Goal: Information Seeking & Learning: Find specific fact

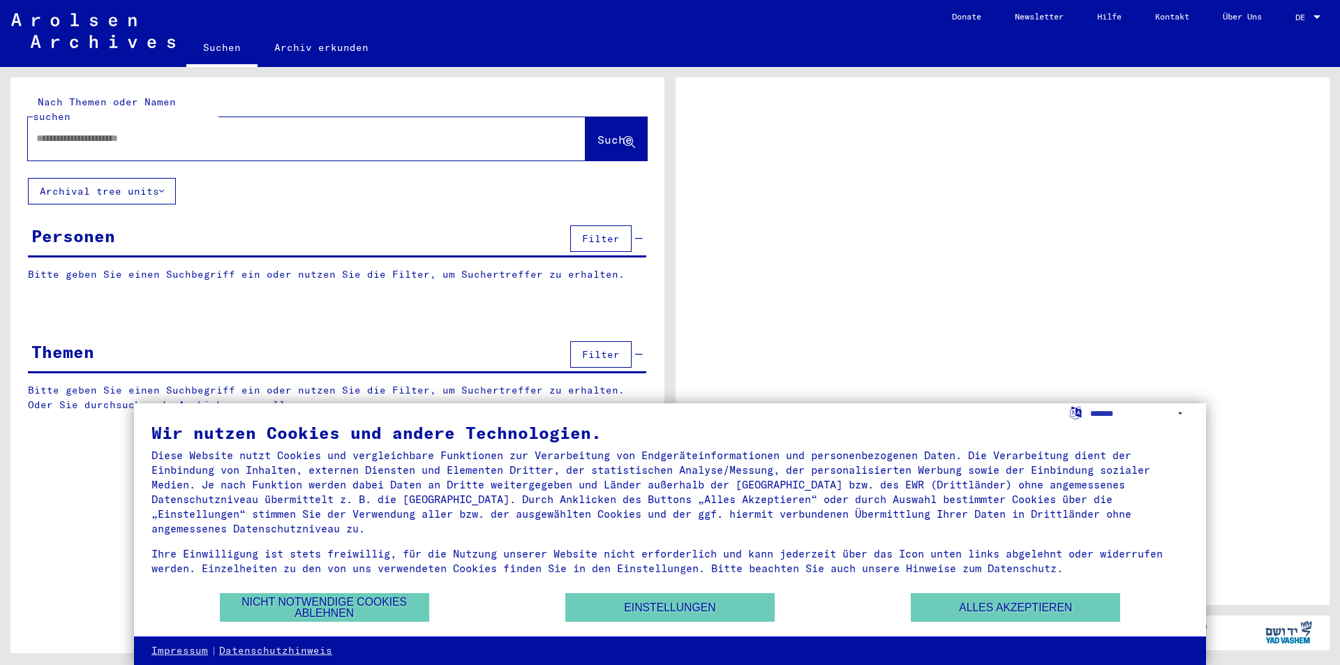
click at [38, 131] on input "text" at bounding box center [294, 138] width 516 height 15
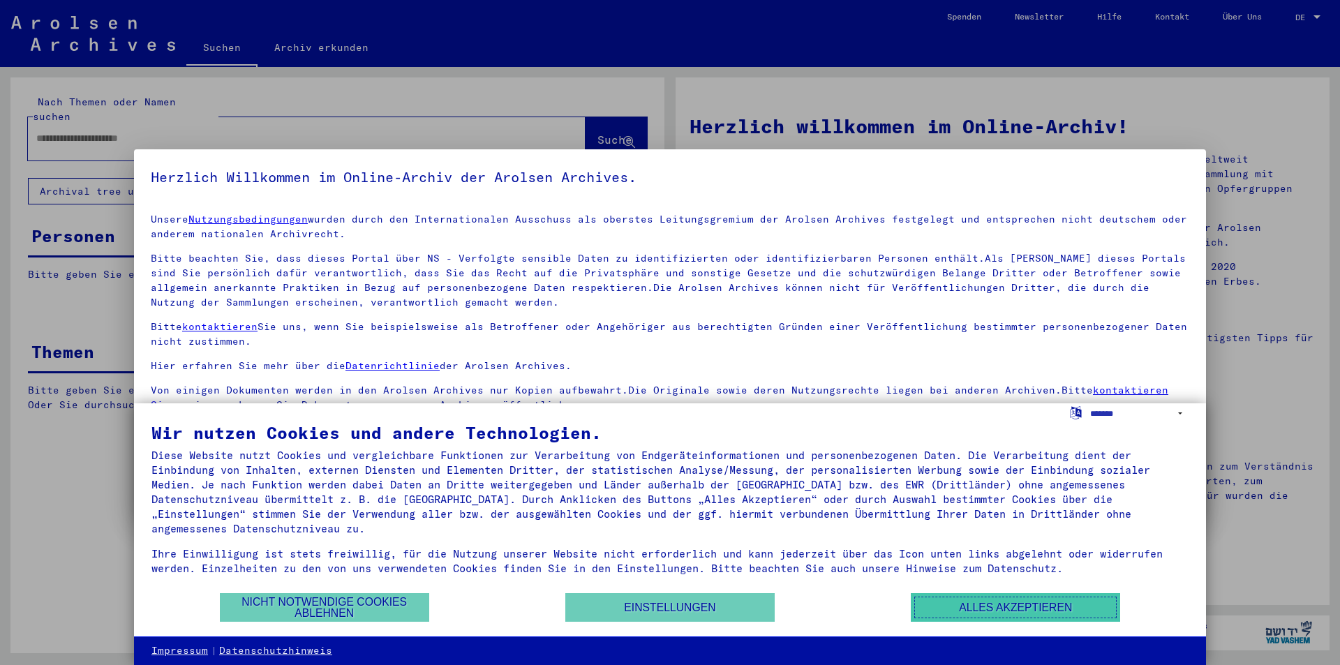
click at [1065, 608] on button "Alles akzeptieren" at bounding box center [1014, 607] width 209 height 29
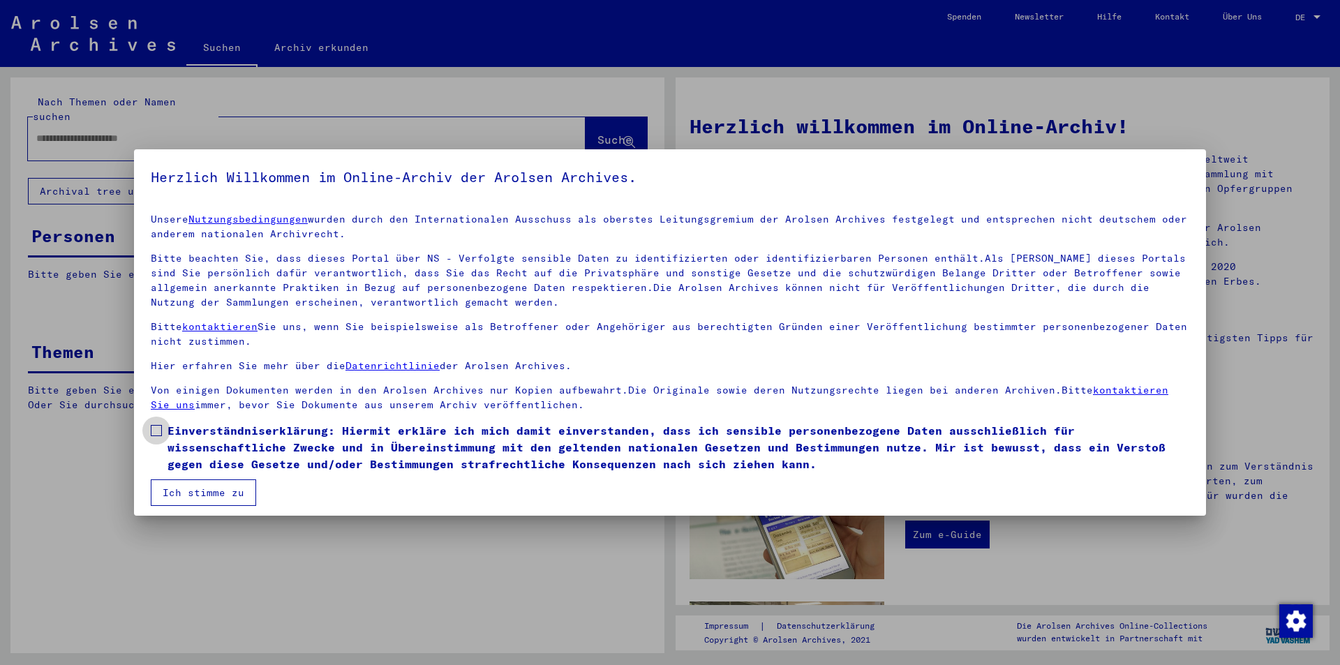
click at [156, 425] on span at bounding box center [156, 430] width 11 height 11
click at [191, 489] on button "Ich stimme zu" at bounding box center [203, 492] width 105 height 27
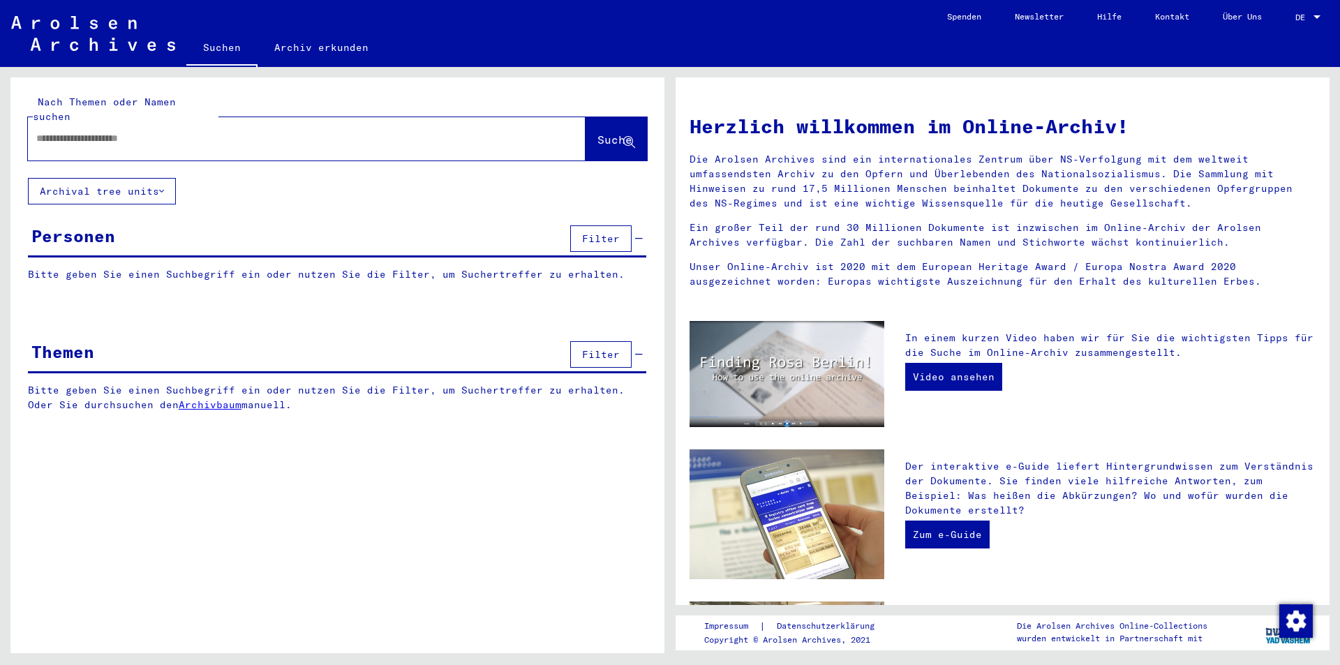
click at [40, 131] on input "text" at bounding box center [289, 138] width 507 height 15
click at [597, 133] on span "Suche" at bounding box center [614, 140] width 35 height 14
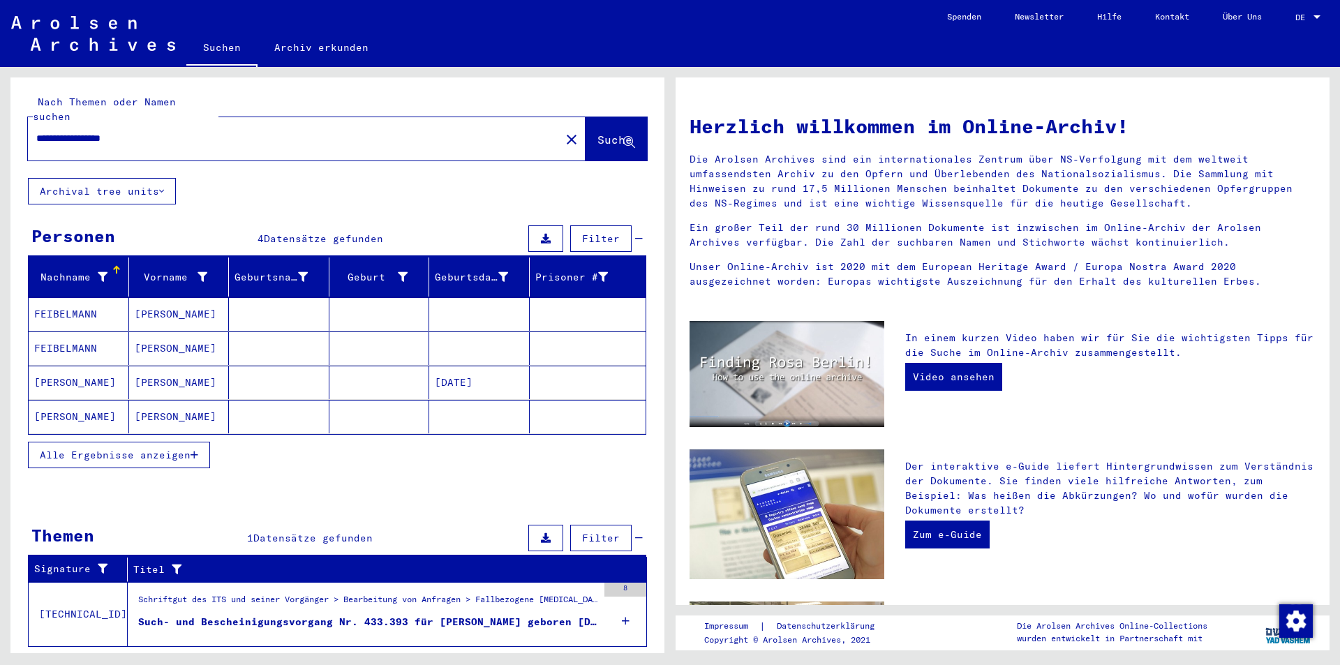
scroll to position [20, 0]
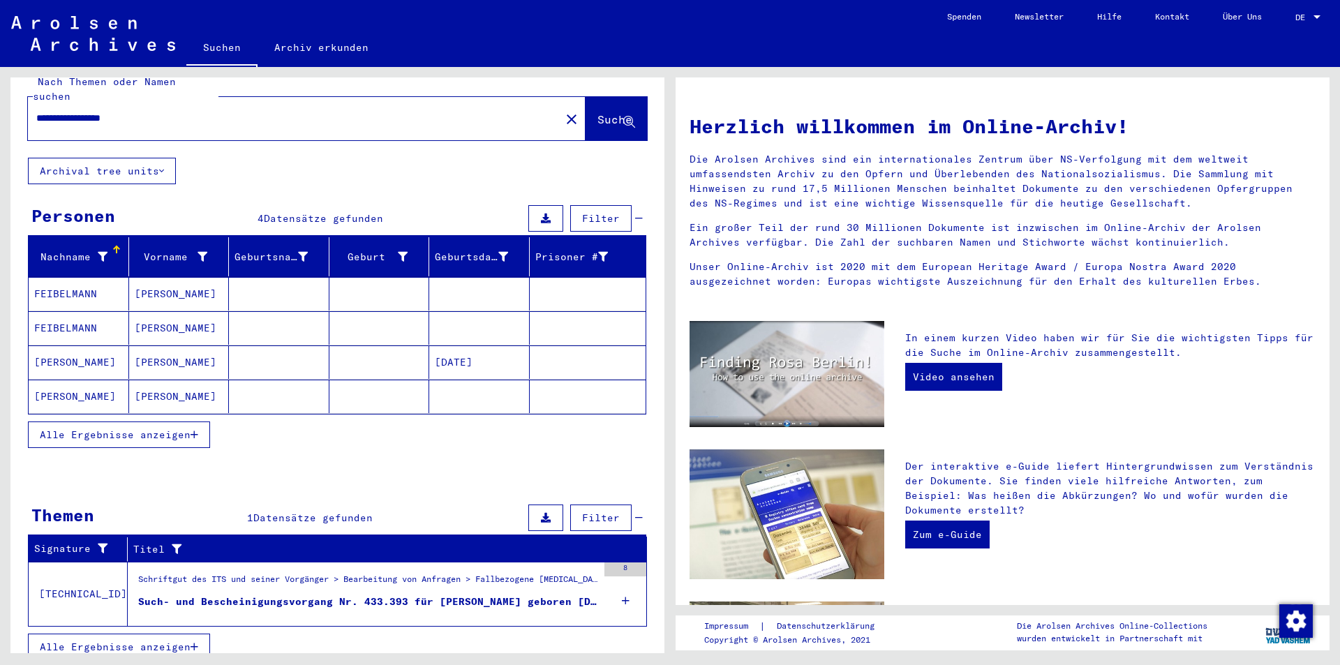
click at [158, 277] on mat-cell "[PERSON_NAME]" at bounding box center [179, 293] width 100 height 33
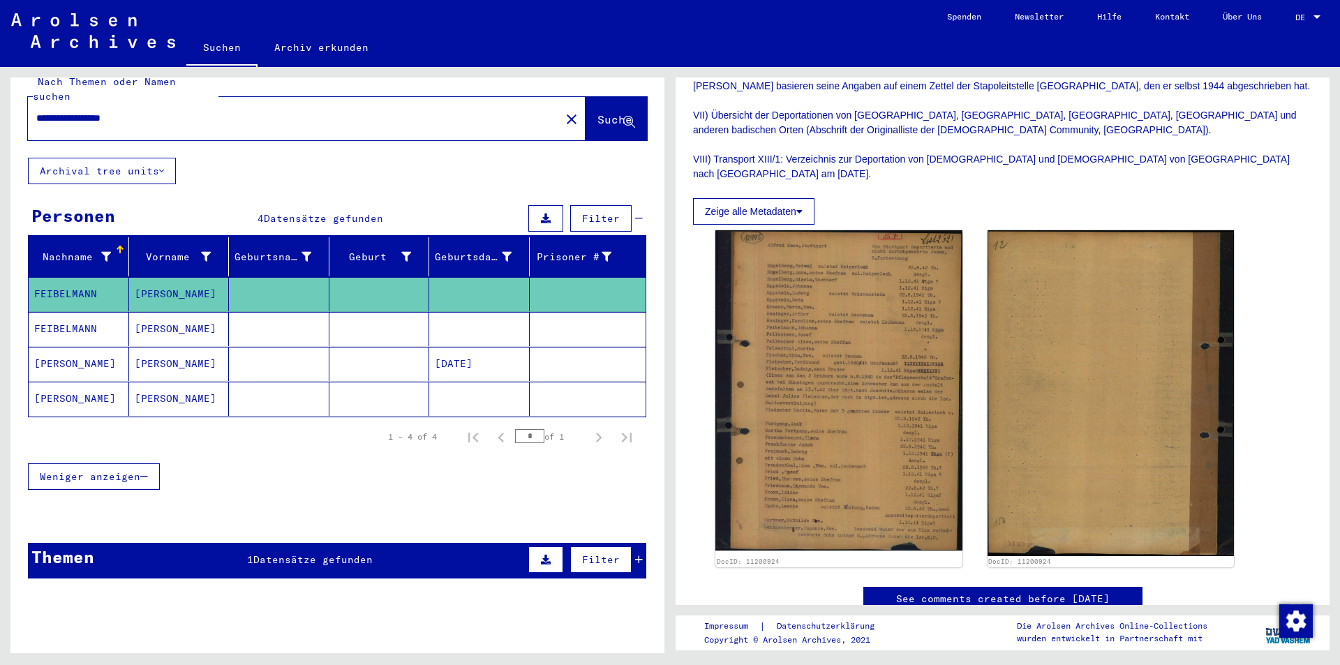
scroll to position [744, 0]
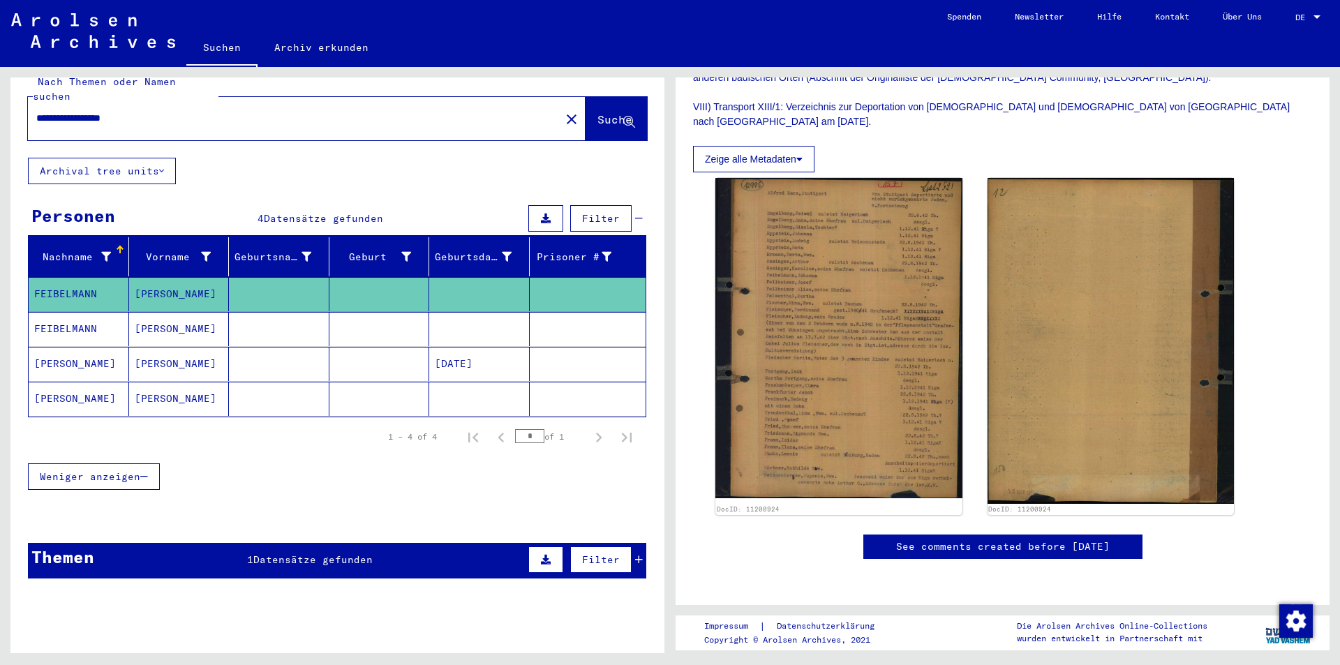
click at [153, 312] on mat-cell "[PERSON_NAME]" at bounding box center [179, 329] width 100 height 34
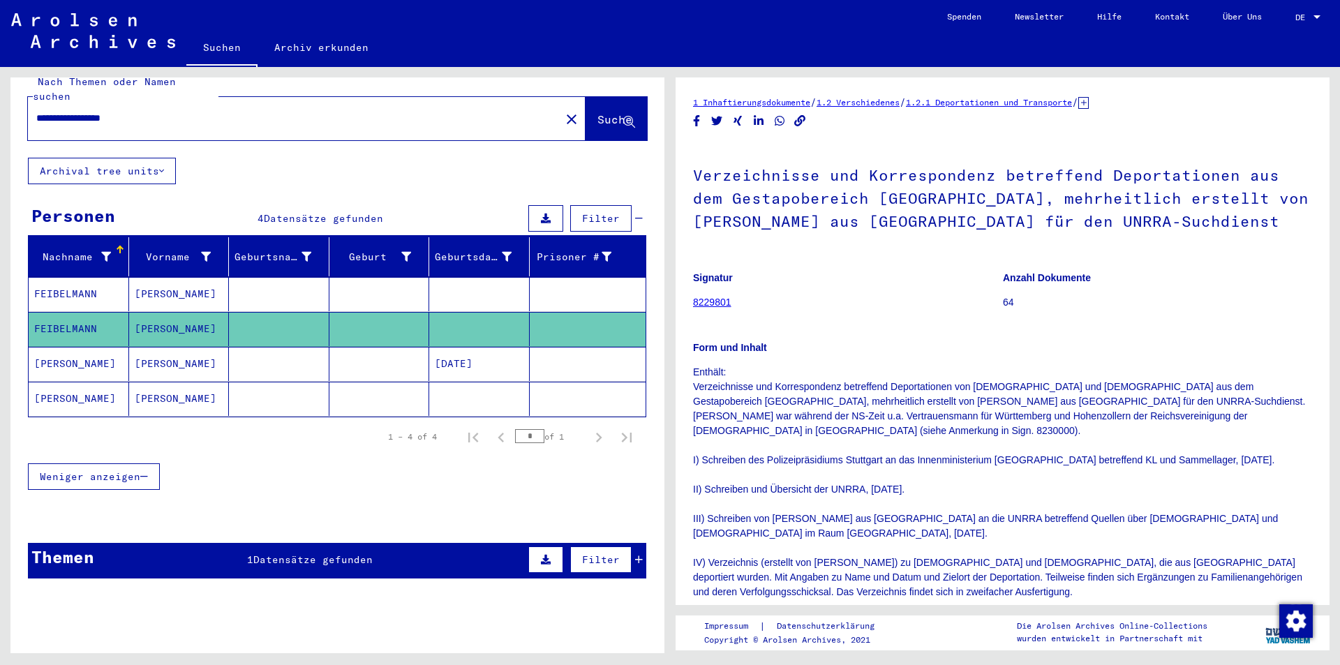
click at [154, 347] on mat-cell "[PERSON_NAME]" at bounding box center [179, 364] width 100 height 34
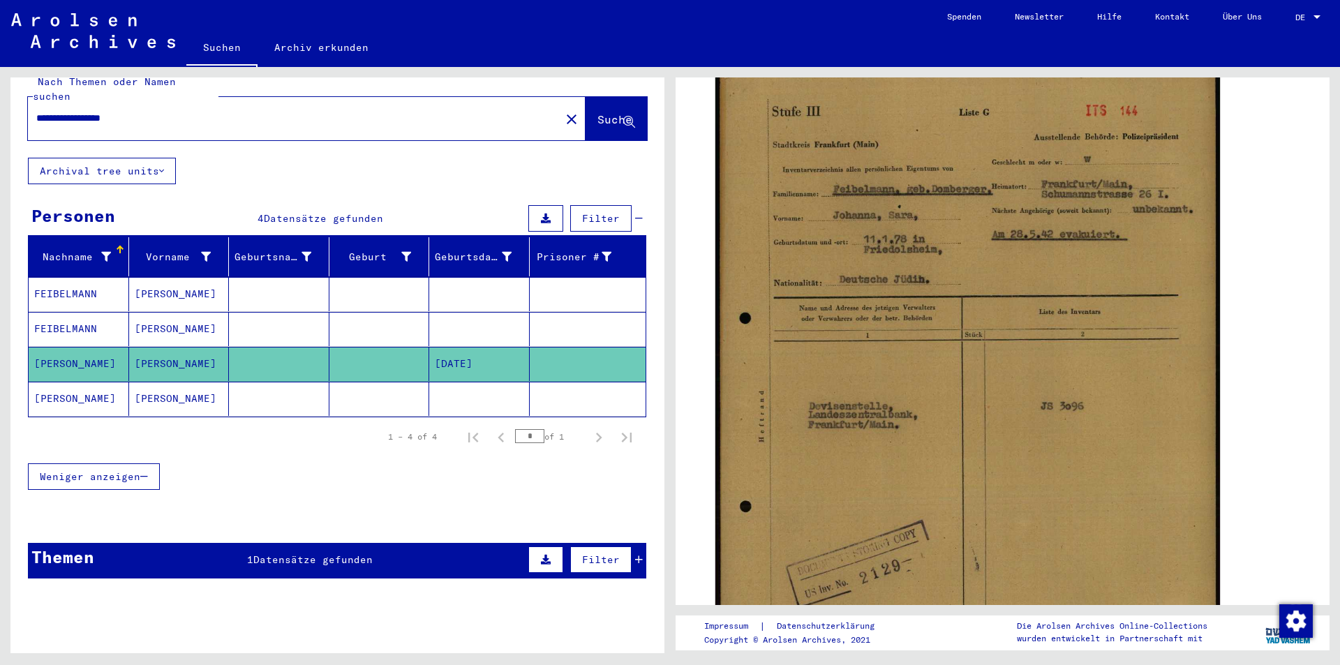
scroll to position [251, 0]
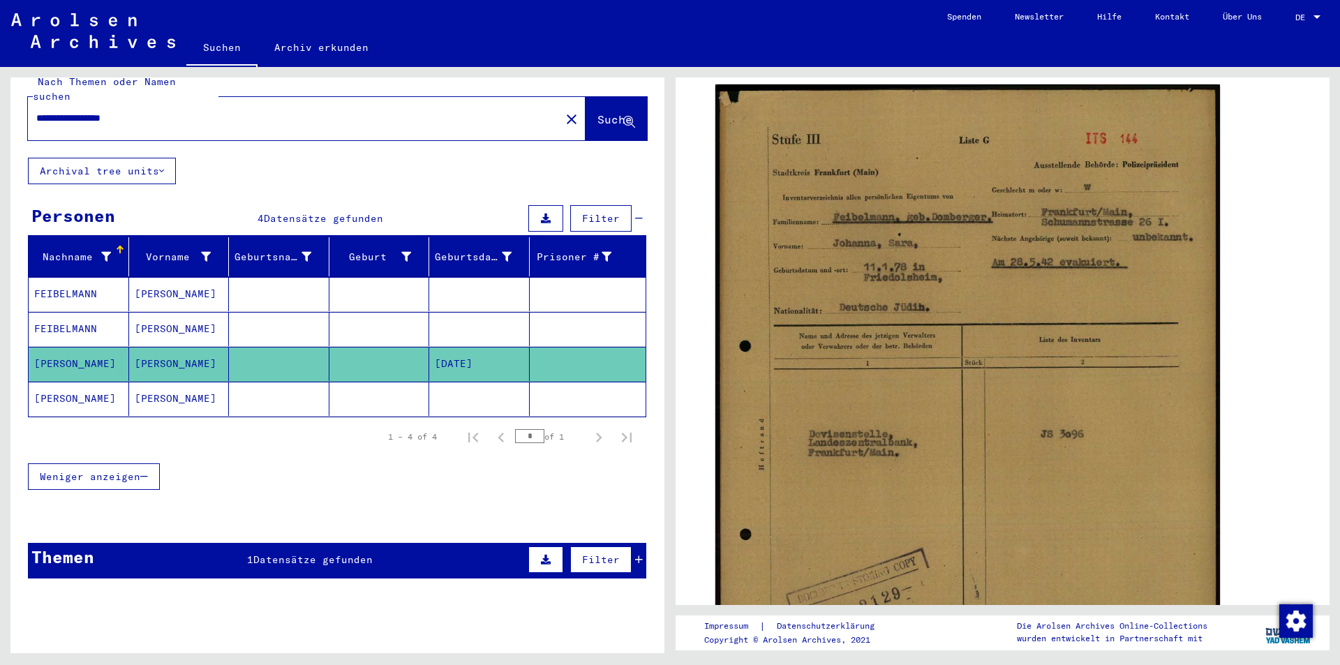
click at [164, 382] on mat-cell "[PERSON_NAME]" at bounding box center [179, 399] width 100 height 34
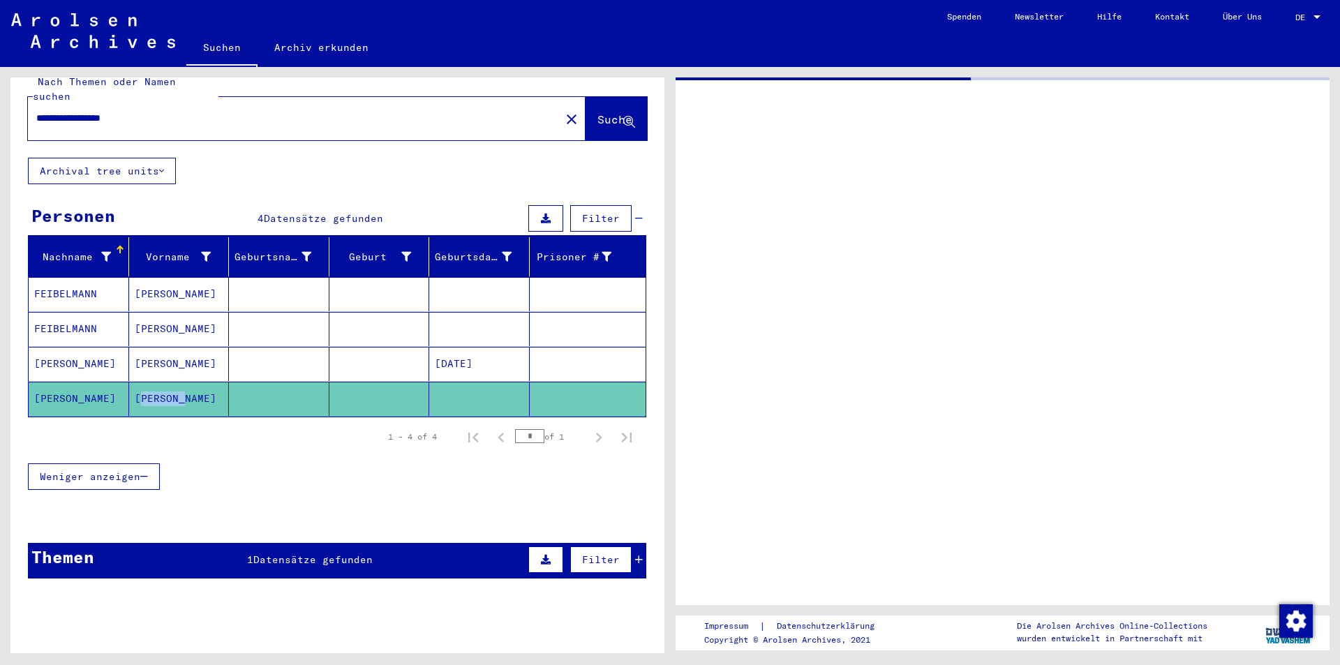
click at [164, 382] on mat-cell "[PERSON_NAME]" at bounding box center [179, 399] width 100 height 34
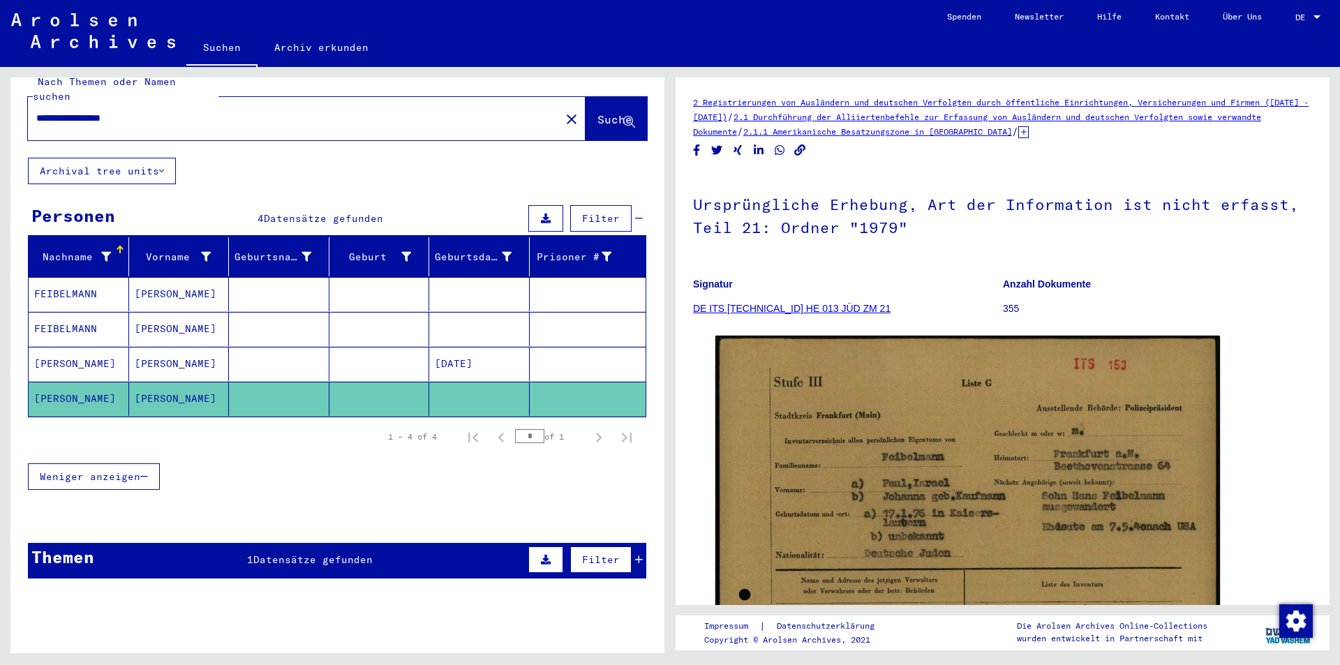
click at [163, 347] on mat-cell "[PERSON_NAME]" at bounding box center [179, 364] width 100 height 34
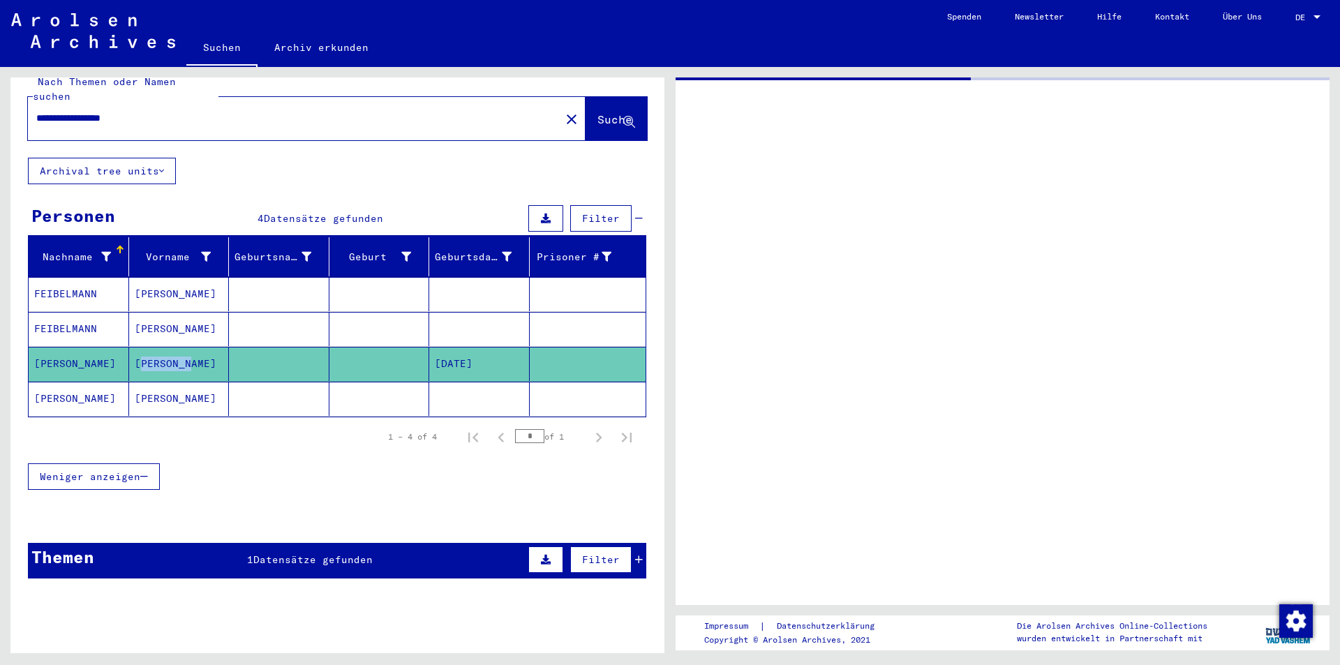
click at [163, 347] on mat-cell "[PERSON_NAME]" at bounding box center [179, 364] width 100 height 34
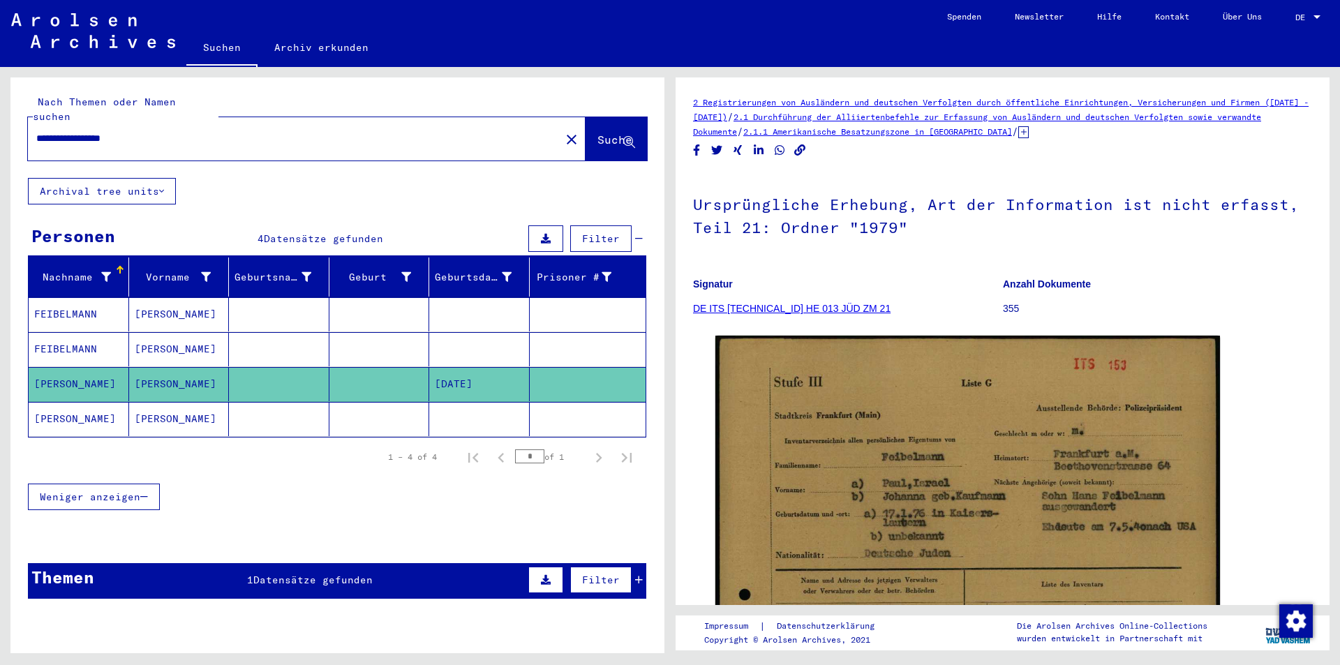
click at [152, 131] on input "**********" at bounding box center [294, 138] width 516 height 15
type input "*"
type input "**********"
click at [585, 126] on button "Suche" at bounding box center [615, 138] width 61 height 43
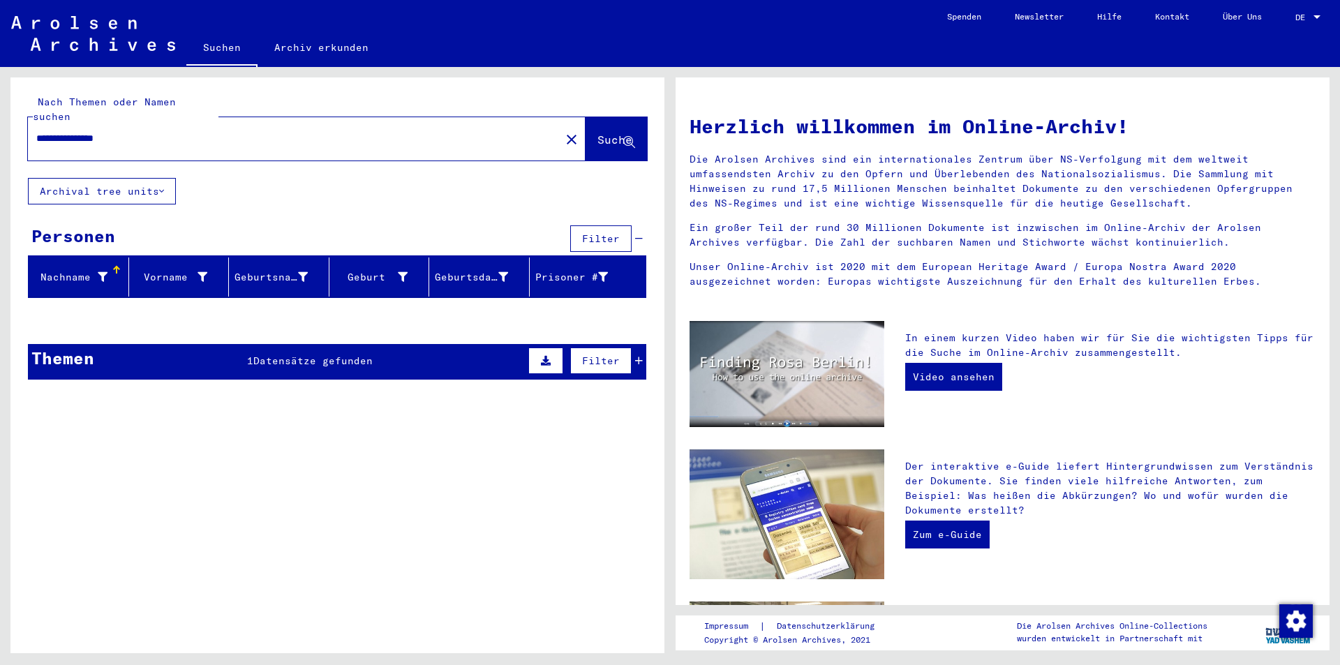
click at [285, 354] on span "Datensätze gefunden" at bounding box center [312, 360] width 119 height 13
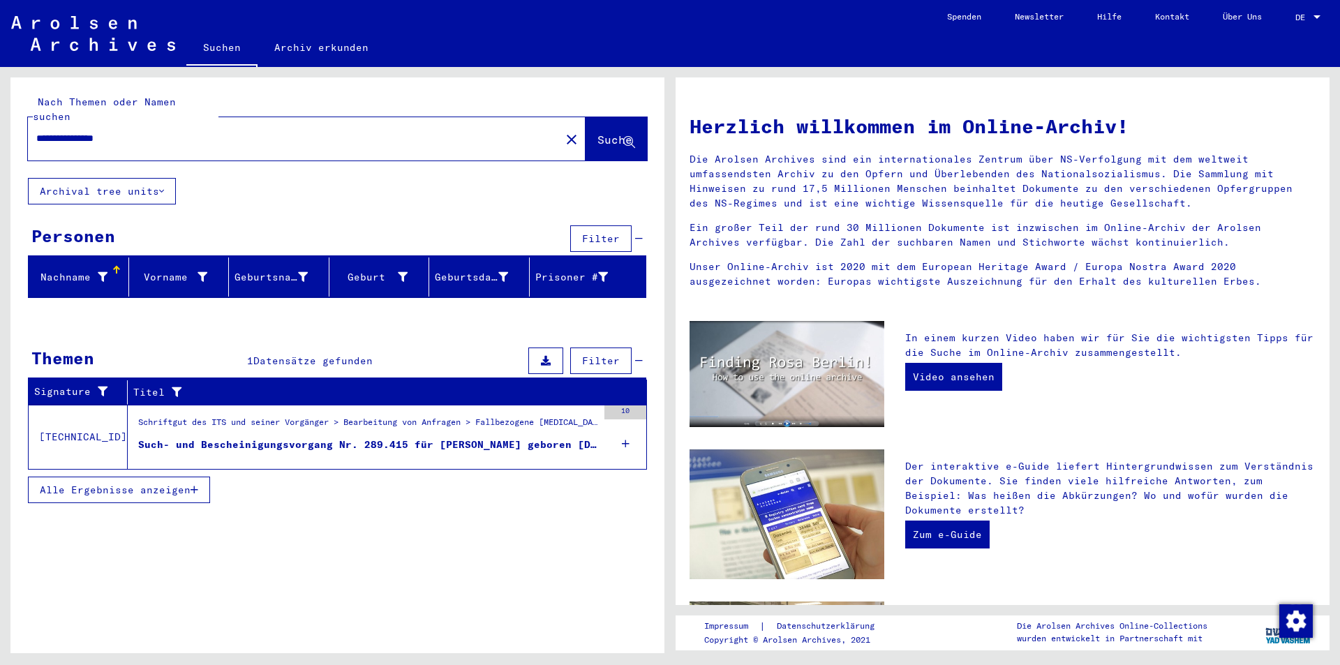
click at [317, 437] on div "Such- und Bescheinigungsvorgang Nr. 289.415 für [PERSON_NAME] geboren [DEMOGRAP…" at bounding box center [367, 444] width 459 height 15
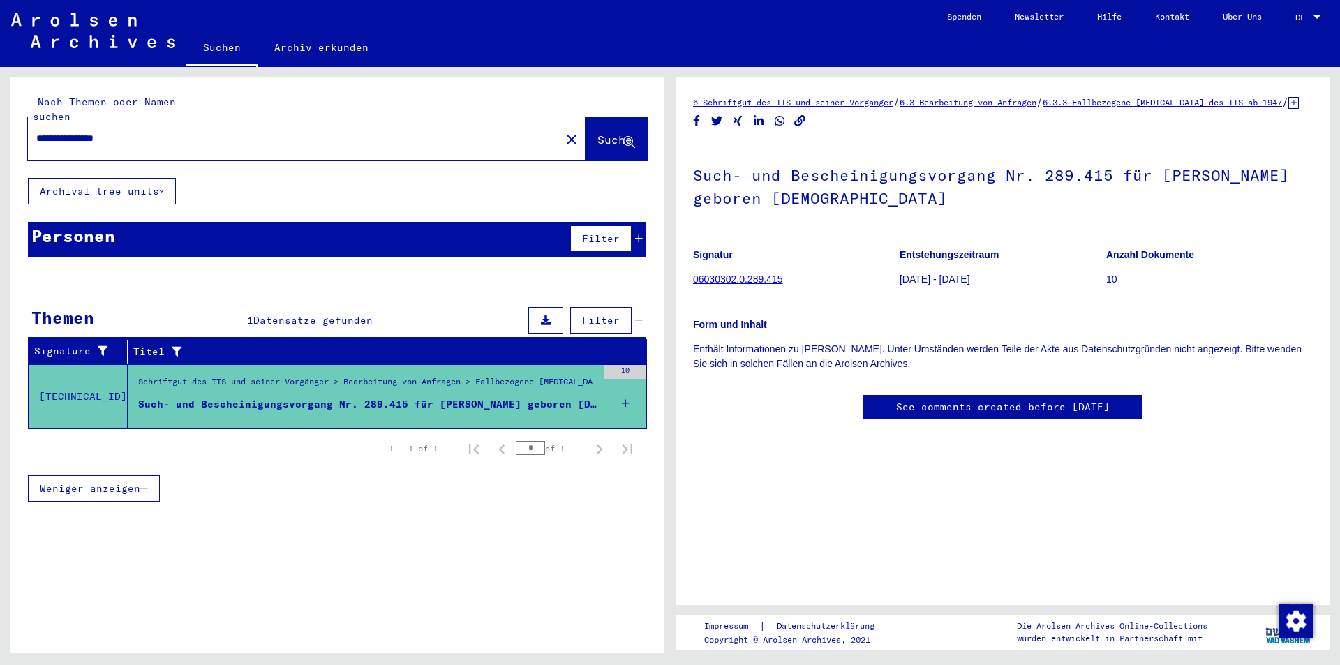
click at [509, 397] on div "Such- und Bescheinigungsvorgang Nr. 289.415 für [PERSON_NAME] geboren [DEMOGRAP…" at bounding box center [367, 404] width 459 height 15
click at [479, 397] on div "Such- und Bescheinigungsvorgang Nr. 289.415 für [PERSON_NAME] geboren [DEMOGRAP…" at bounding box center [367, 404] width 459 height 15
click at [762, 285] on link "06030302.0.289.415" at bounding box center [737, 278] width 89 height 11
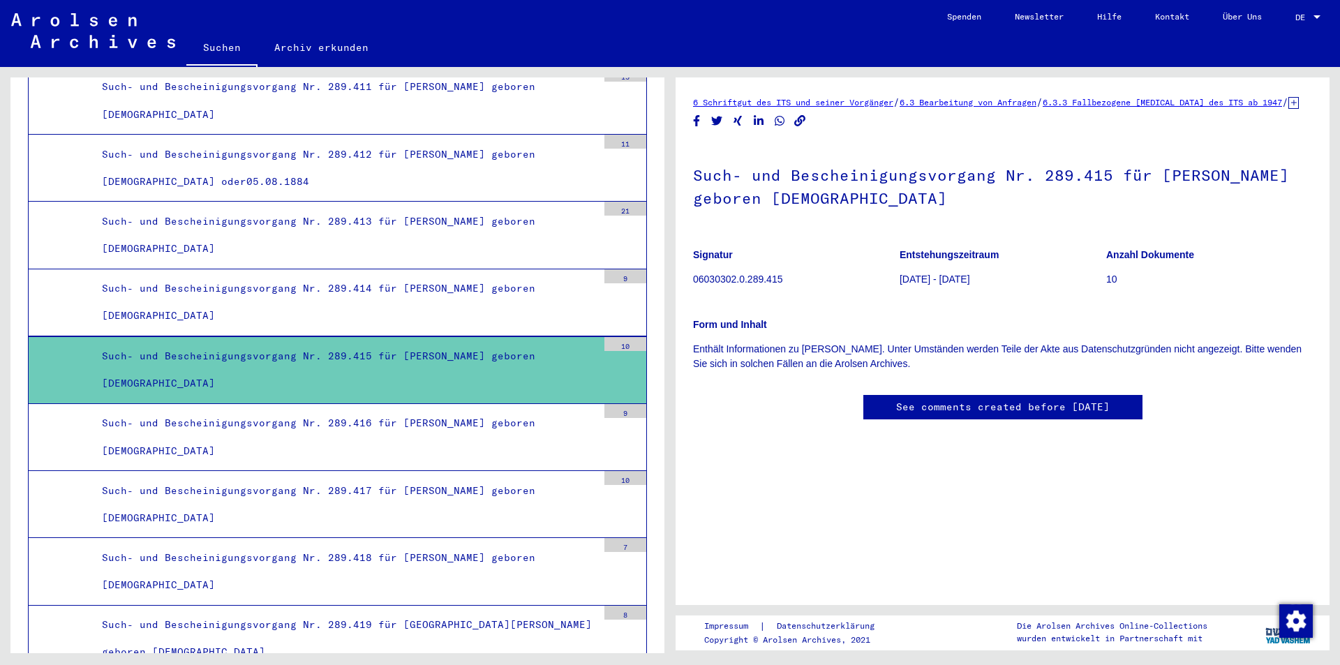
click at [424, 352] on div "Such- und Bescheinigungsvorgang Nr. 289.415 für [PERSON_NAME] geboren [DEMOGRAP…" at bounding box center [344, 370] width 506 height 54
click at [428, 354] on div "Such- und Bescheinigungsvorgang Nr. 289.415 für [PERSON_NAME] geboren [DEMOGRAP…" at bounding box center [344, 370] width 506 height 54
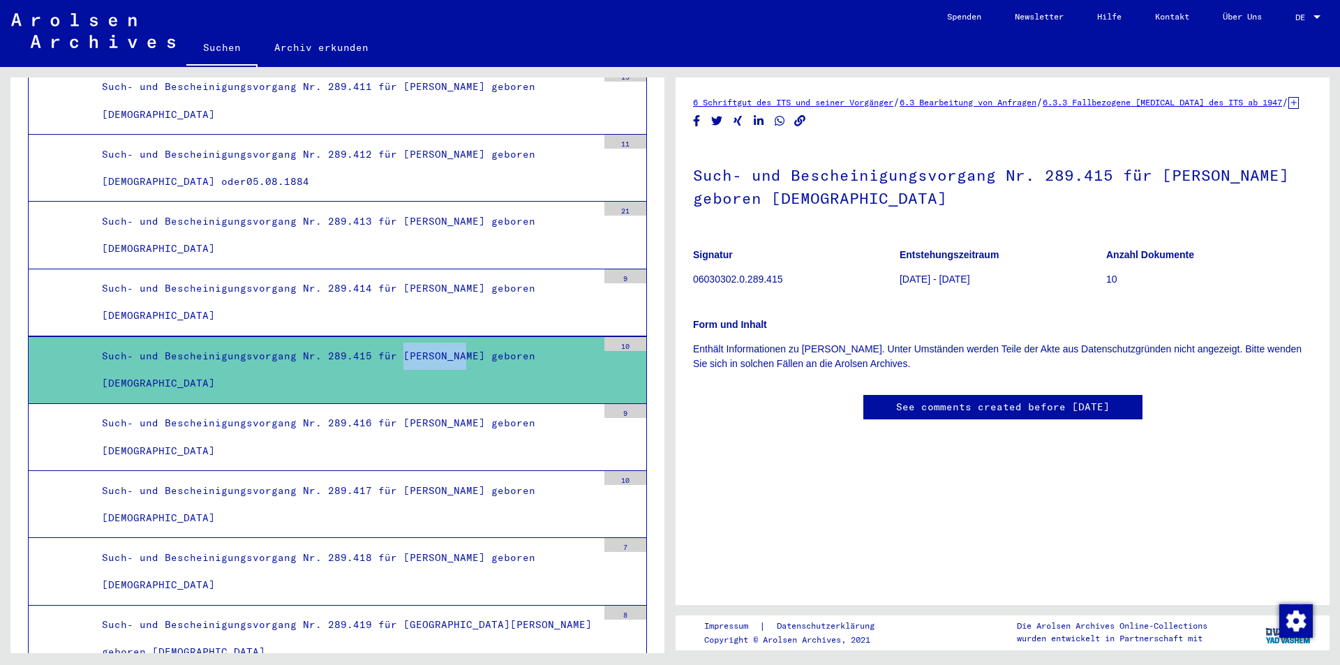
click at [1019, 414] on link "See comments created before [DATE]" at bounding box center [1002, 407] width 213 height 15
click at [349, 357] on div "Such- und Bescheinigungsvorgang Nr. 289.415 für [PERSON_NAME] geboren [DEMOGRAP…" at bounding box center [344, 370] width 506 height 54
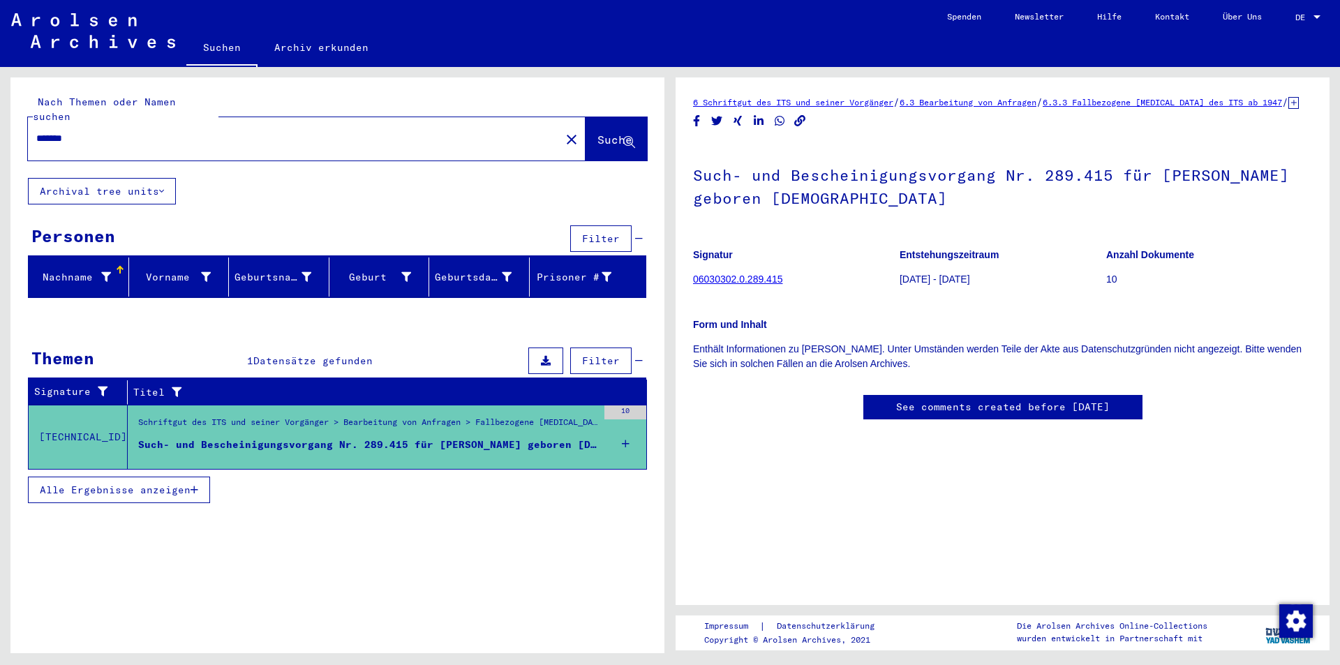
click at [148, 483] on span "Alle Ergebnisse anzeigen" at bounding box center [115, 489] width 151 height 13
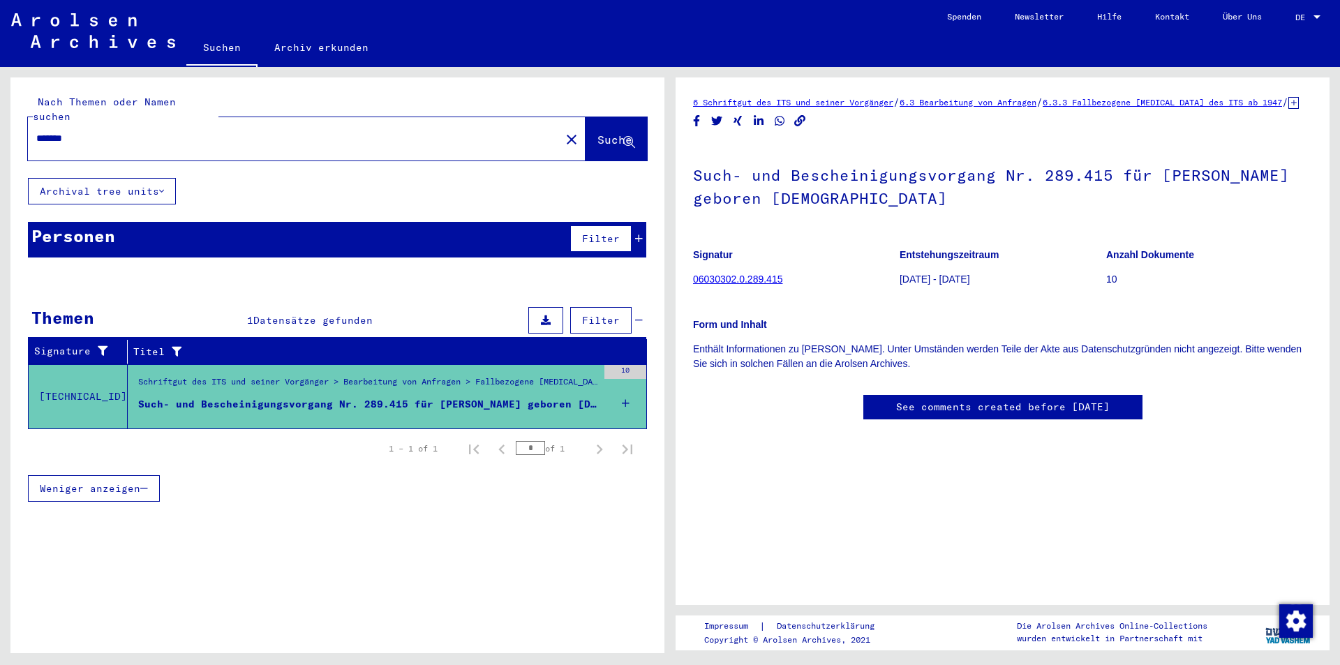
click at [624, 384] on icon at bounding box center [626, 403] width 8 height 49
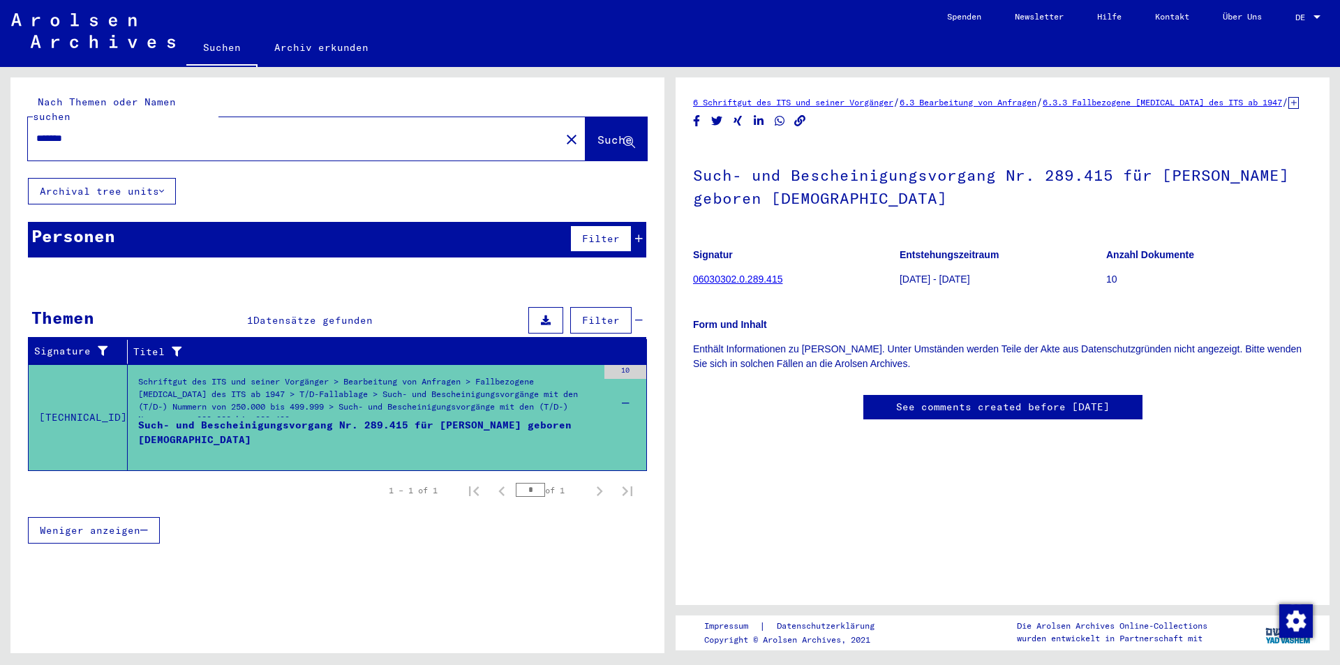
click at [721, 285] on link "06030302.0.289.415" at bounding box center [737, 278] width 89 height 11
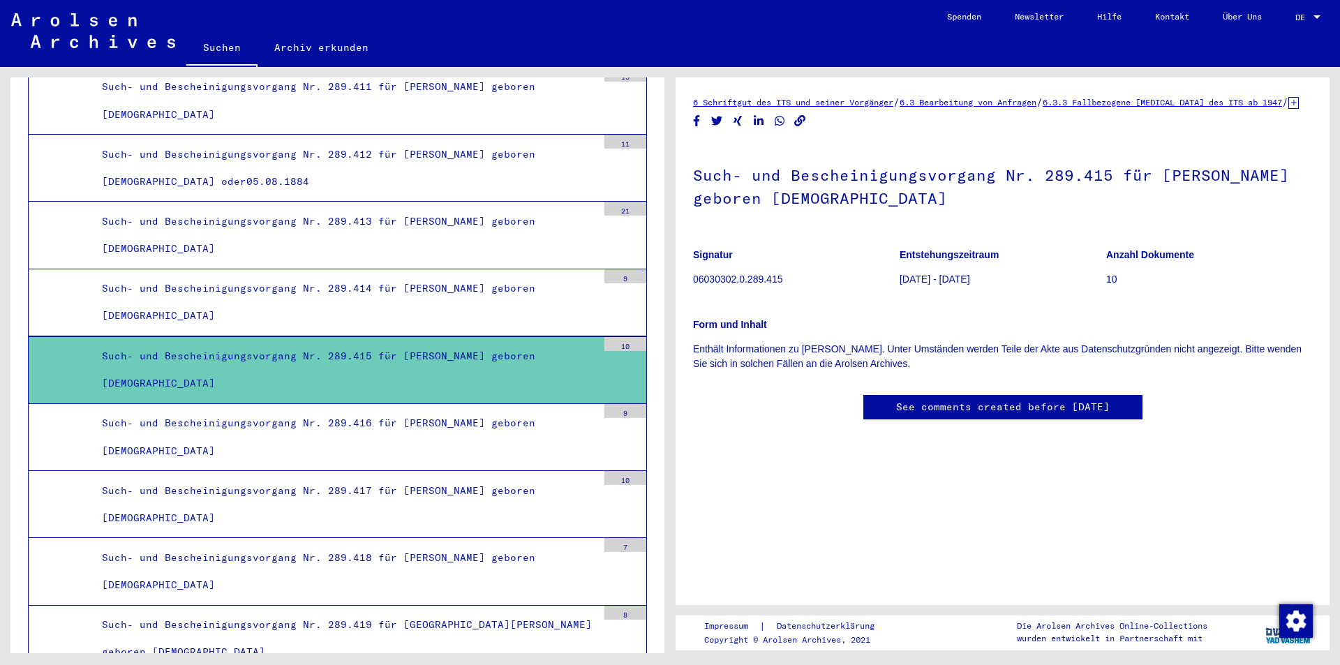
click at [837, 102] on link "6 Schriftgut des ITS und seiner Vorgänger" at bounding box center [793, 102] width 200 height 10
click at [971, 102] on link "6.3 Bearbeitung von Anfragen" at bounding box center [967, 102] width 137 height 10
click at [1116, 102] on link "6.3.3 Fallbezogene [MEDICAL_DATA] des ITS ab 1947" at bounding box center [1161, 102] width 239 height 10
